Goal: Task Accomplishment & Management: Manage account settings

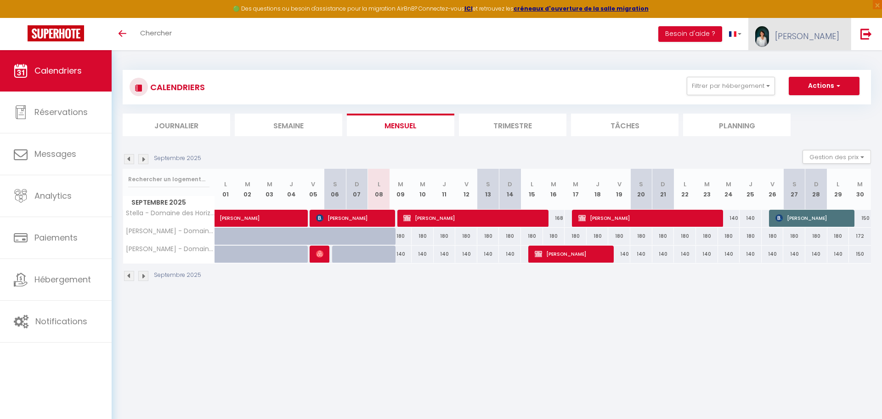
click at [830, 36] on span "[PERSON_NAME]" at bounding box center [807, 35] width 64 height 11
click at [813, 65] on link "Paramètres" at bounding box center [814, 64] width 68 height 16
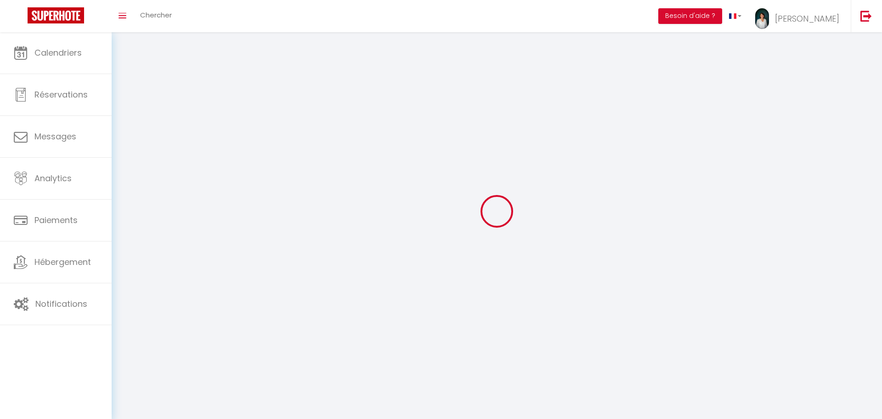
type input "[PERSON_NAME]"
type input "Féret"
type input "[PHONE_NUMBER]"
type input "[STREET_ADDRESS]"
type input "76280"
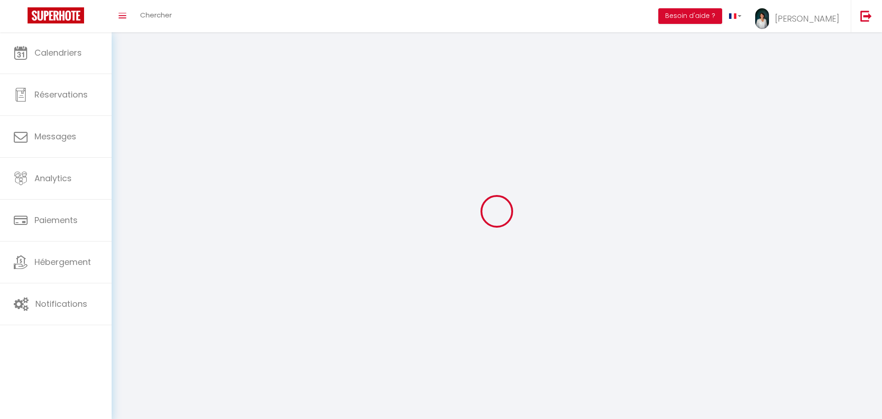
type input "La Poterie Cap d'Antifer"
type input "oKP8lfDJoSU3ijitnLok5urau"
type input "jRV6O2QLkcNgvniAyVawiZYCP"
select select "28"
select select "fr"
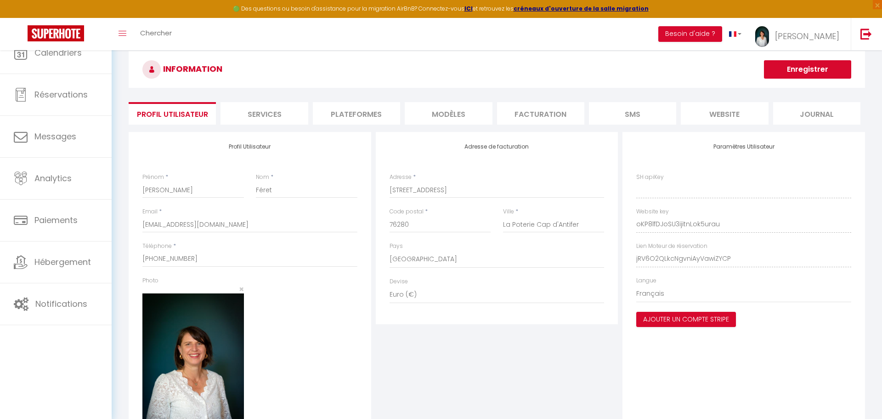
type input "oKP8lfDJoSU3ijitnLok5urau"
type input "jRV6O2QLkcNgvniAyVawiZYCP"
type input "[URL][DOMAIN_NAME]"
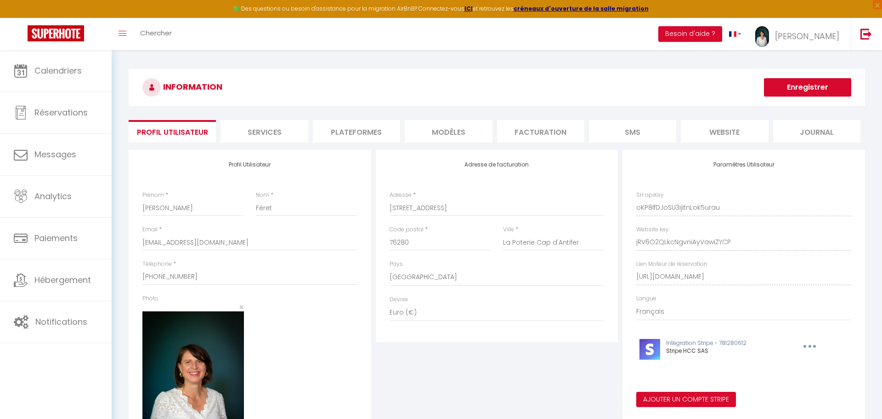
click at [529, 137] on li "Facturation" at bounding box center [540, 131] width 87 height 23
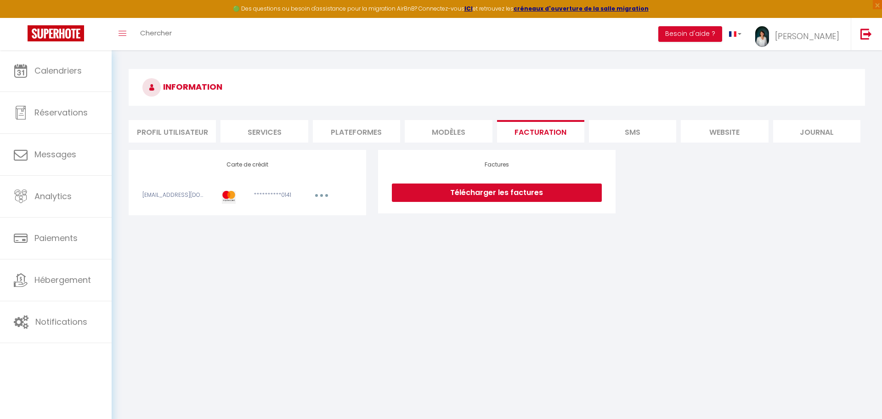
click at [519, 190] on link "Télécharger les factures" at bounding box center [497, 192] width 210 height 18
select select "28"
select select "fr"
click at [825, 35] on span "[PERSON_NAME]" at bounding box center [807, 35] width 64 height 11
click at [825, 36] on span "[PERSON_NAME]" at bounding box center [807, 35] width 64 height 11
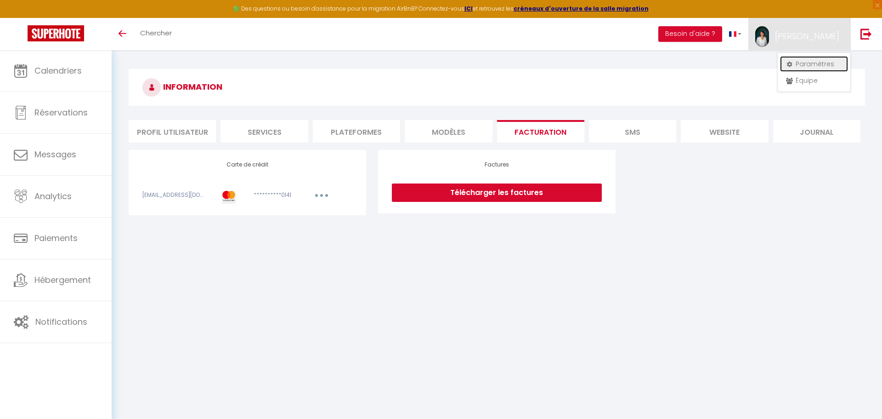
click at [817, 59] on link "Paramètres" at bounding box center [814, 64] width 68 height 16
click at [154, 134] on li "Profil Utilisateur" at bounding box center [172, 131] width 87 height 23
